Goal: Task Accomplishment & Management: Use online tool/utility

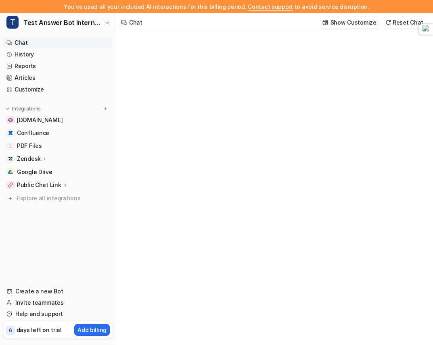
type textarea "**********"
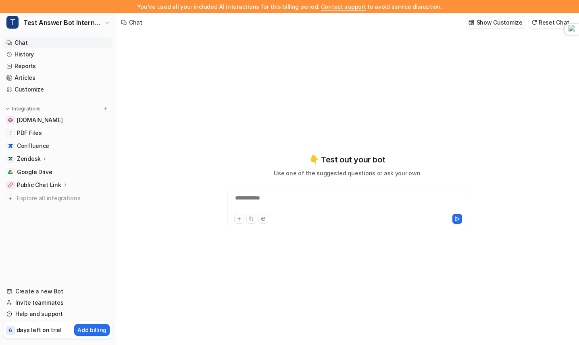
click at [432, 21] on p "Show Customize" at bounding box center [500, 22] width 46 height 8
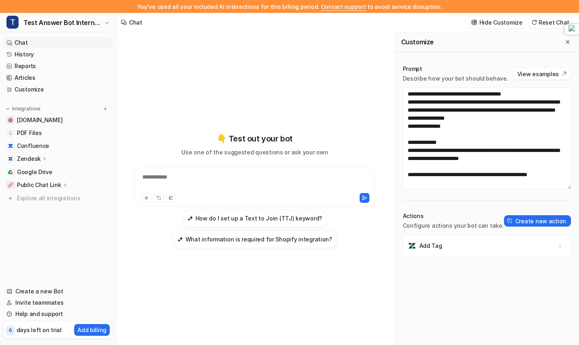
scroll to position [8, 0]
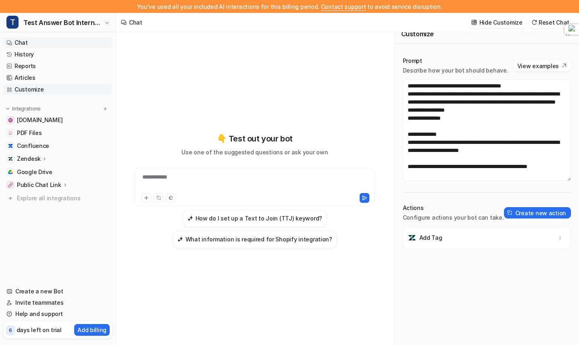
click at [52, 91] on link "Customize" at bounding box center [57, 89] width 109 height 11
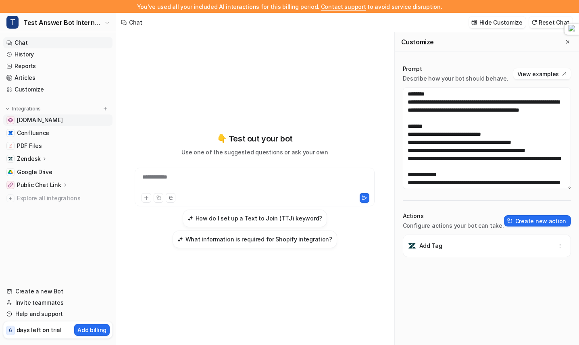
click at [50, 122] on span "[DOMAIN_NAME]" at bounding box center [40, 120] width 46 height 8
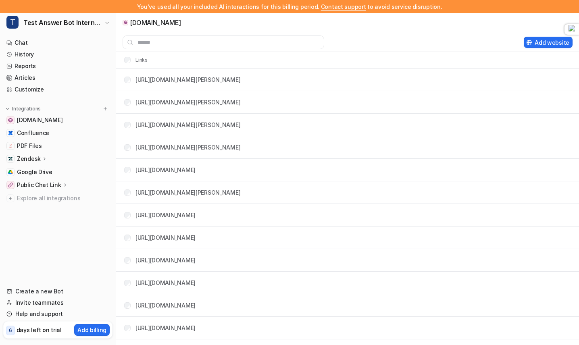
click at [39, 158] on p "Zendesk" at bounding box center [29, 159] width 24 height 8
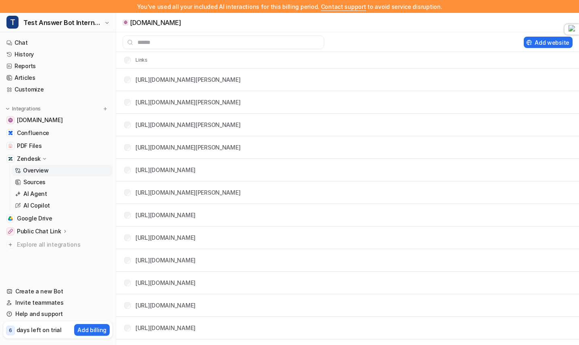
click at [44, 172] on p "Overview" at bounding box center [36, 171] width 26 height 8
click at [42, 183] on p "Sources" at bounding box center [34, 182] width 22 height 8
click at [42, 193] on p "AI Agent" at bounding box center [35, 194] width 24 height 8
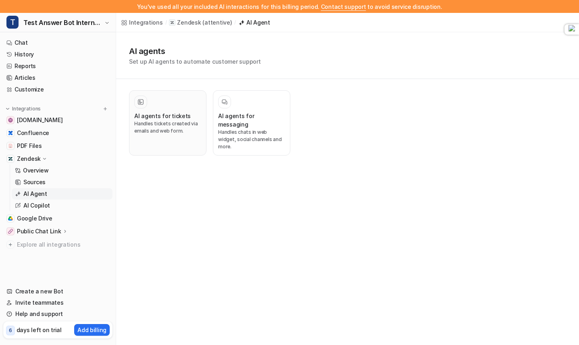
click at [169, 127] on p "Handles tickets created via emails and web form." at bounding box center [167, 127] width 67 height 15
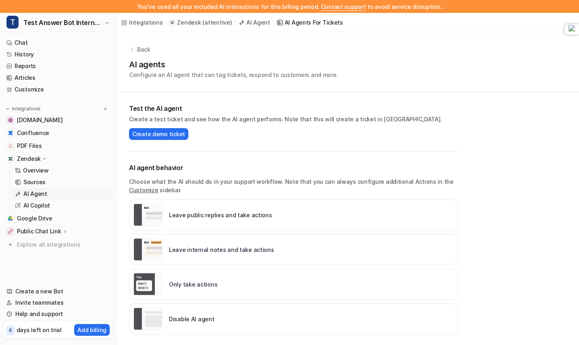
click at [179, 121] on p "Create a test ticket and see how the AI agent performs. Note that this will cre…" at bounding box center [293, 119] width 329 height 8
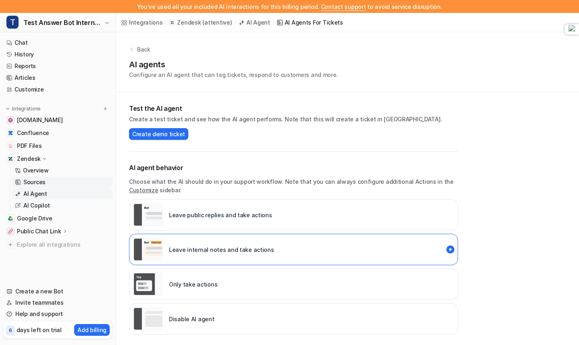
click at [40, 180] on p "Sources" at bounding box center [34, 182] width 22 height 8
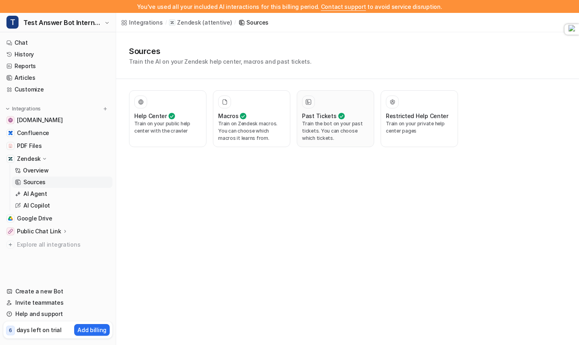
click at [352, 133] on p "Train the bot on your past tickets. You can choose which tickets." at bounding box center [335, 131] width 67 height 22
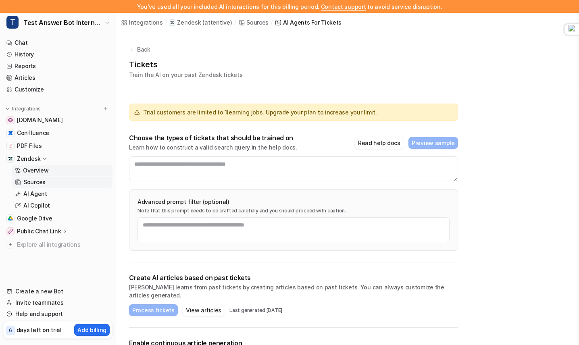
click at [55, 172] on link "Overview" at bounding box center [62, 170] width 101 height 11
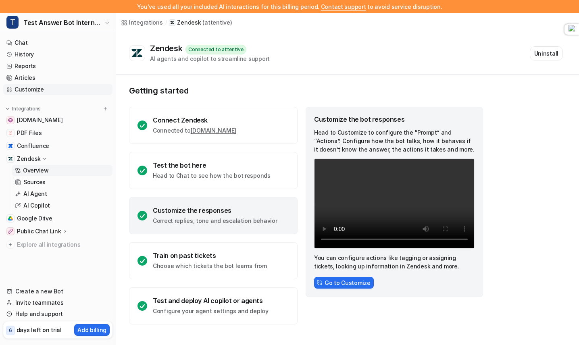
click at [31, 84] on link "Customize" at bounding box center [57, 89] width 109 height 11
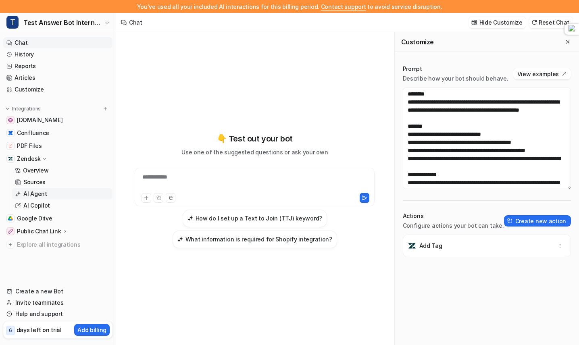
click at [42, 188] on link "AI Agent" at bounding box center [62, 193] width 101 height 11
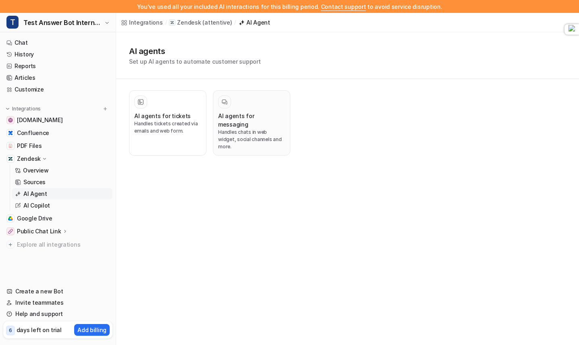
click at [241, 129] on p "Handles chats in web widget, social channels and more." at bounding box center [251, 140] width 67 height 22
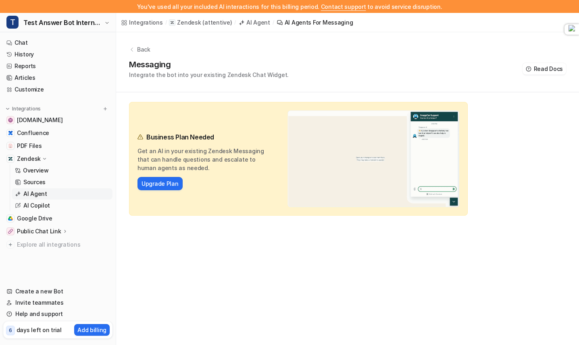
click at [141, 51] on p "Back" at bounding box center [143, 49] width 13 height 8
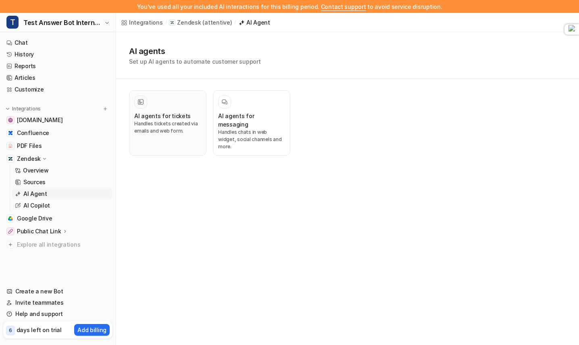
click at [156, 125] on p "Handles tickets created via emails and web form." at bounding box center [167, 127] width 67 height 15
